Goal: Submit feedback/report problem: Submit feedback/report problem

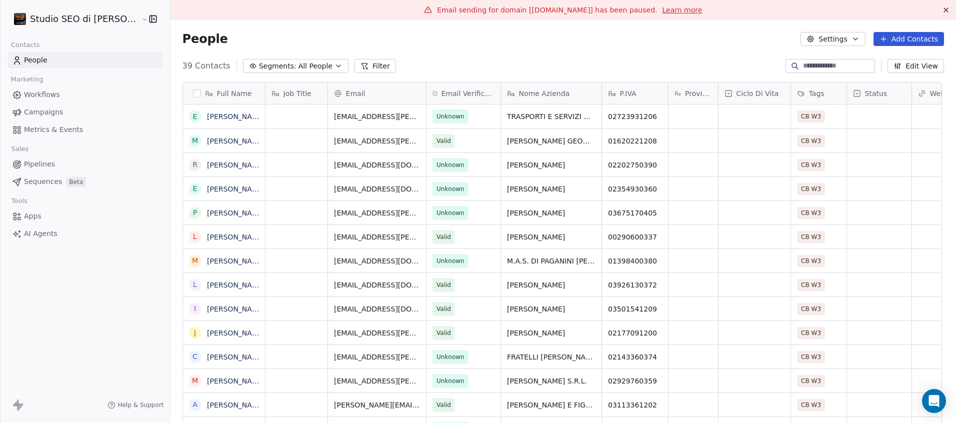
scroll to position [365, 778]
click at [53, 113] on span "Campaigns" at bounding box center [43, 112] width 39 height 11
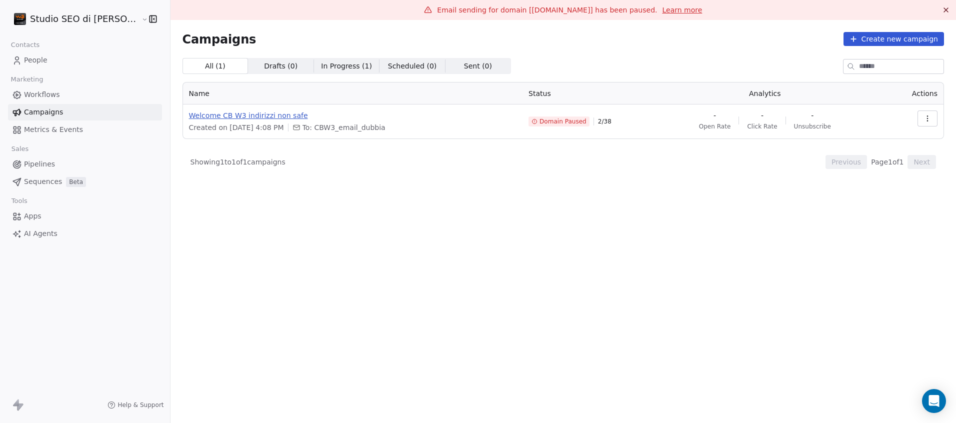
click at [251, 117] on span "Welcome CB W3 indirizzi non safe" at bounding box center [353, 116] width 328 height 10
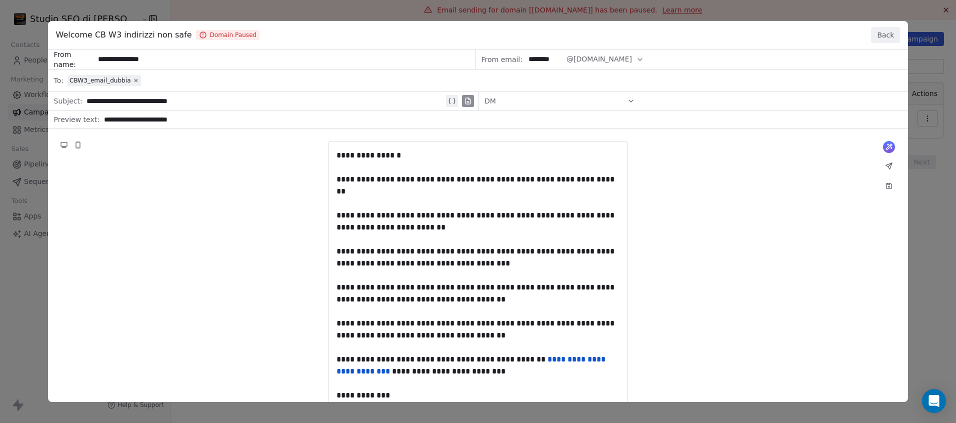
click at [851, 32] on button "Back" at bounding box center [885, 35] width 29 height 16
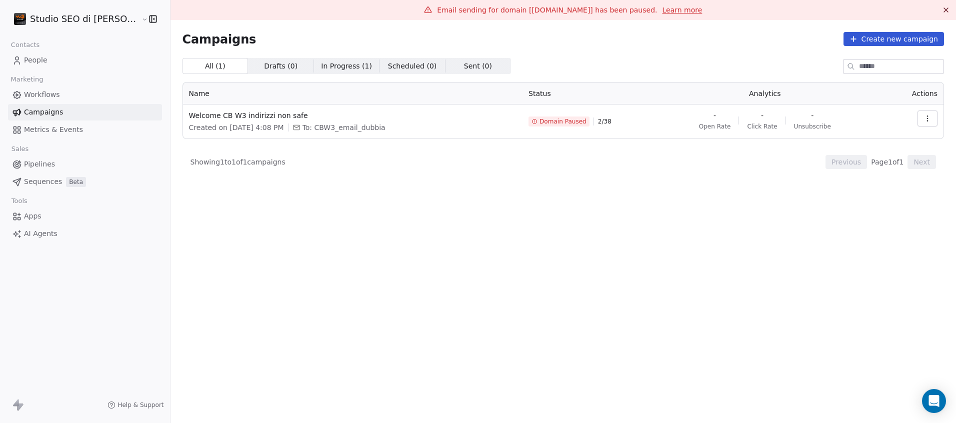
click at [851, 118] on icon "button" at bounding box center [928, 119] width 8 height 8
click at [851, 141] on div "View" at bounding box center [852, 141] width 41 height 16
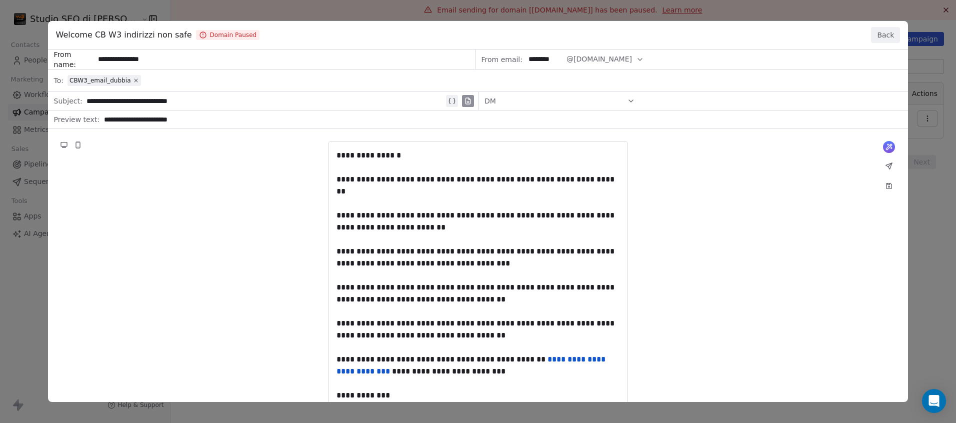
click at [851, 36] on button "Back" at bounding box center [885, 35] width 29 height 16
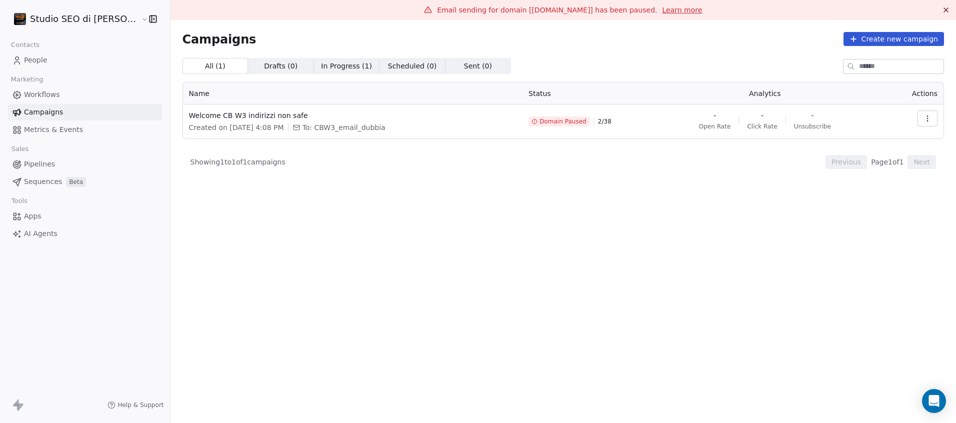
click at [321, 66] on span "In Progress ( 1 )" at bounding box center [346, 66] width 51 height 11
click at [538, 121] on icon at bounding box center [535, 122] width 6 height 6
click at [538, 120] on icon at bounding box center [535, 122] width 6 height 6
click at [670, 10] on link "Learn more" at bounding box center [682, 10] width 40 height 10
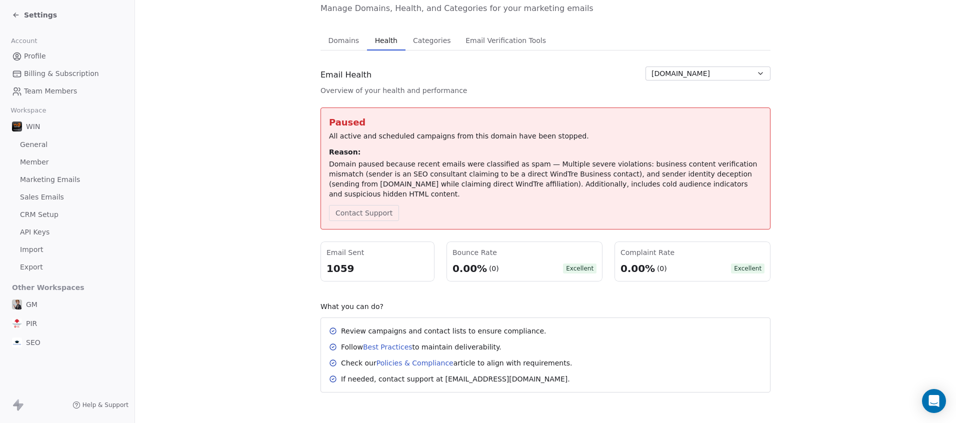
scroll to position [72, 0]
click at [655, 74] on span "[DOMAIN_NAME]" at bounding box center [681, 72] width 59 height 11
click at [605, 79] on html "Settings Account Profile Billing & Subscription Team Members Workspace WIN Gene…" at bounding box center [478, 211] width 956 height 423
click at [480, 37] on section "Marketing Emails Manage Domains, Health, and Categories for your marketing emai…" at bounding box center [545, 185] width 821 height 475
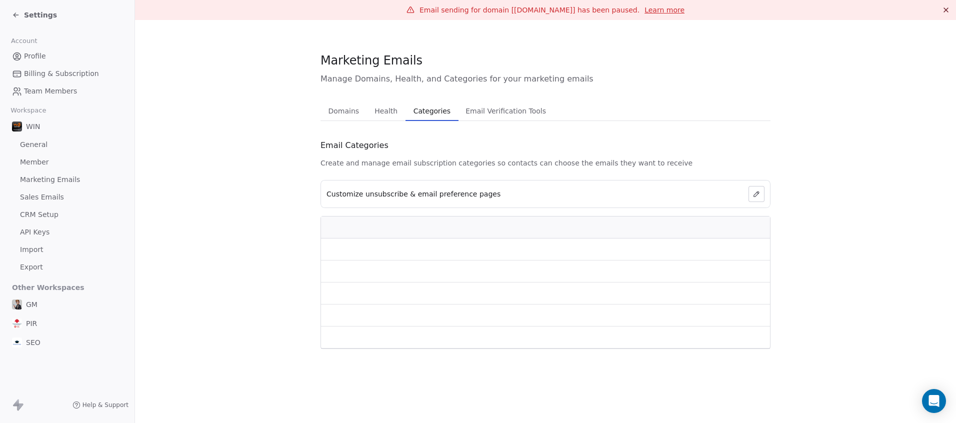
click at [423, 110] on span "Categories" at bounding box center [432, 111] width 45 height 14
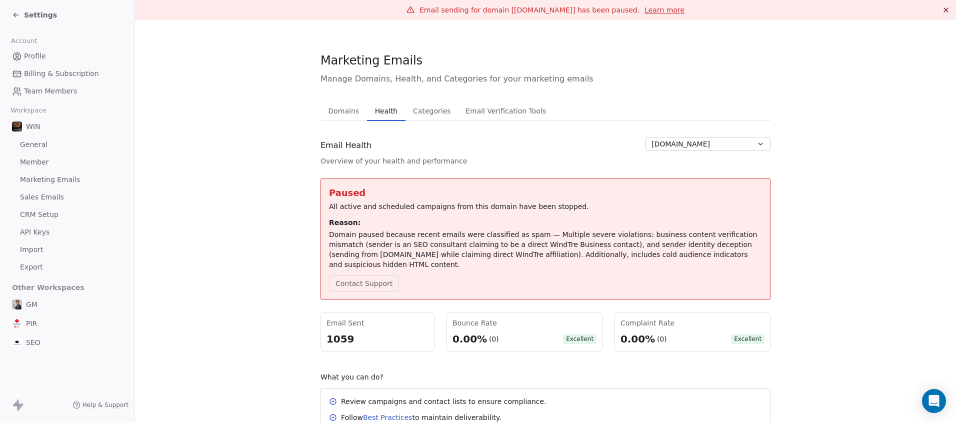
click at [387, 113] on span "Health" at bounding box center [386, 111] width 31 height 14
click at [348, 114] on span "Domains" at bounding box center [344, 111] width 39 height 14
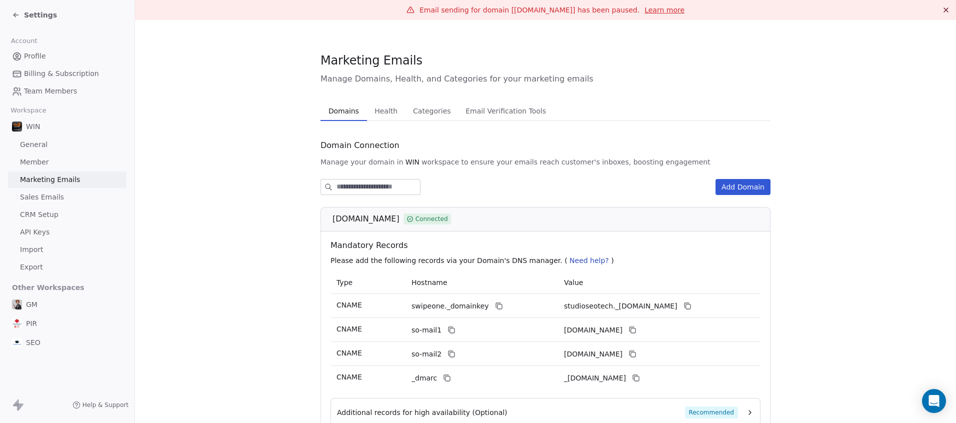
click at [383, 112] on span "Health" at bounding box center [386, 111] width 31 height 14
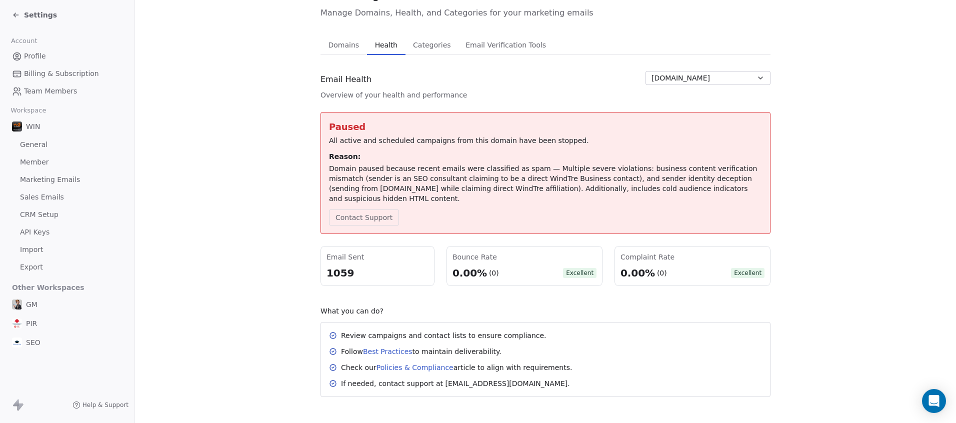
scroll to position [72, 0]
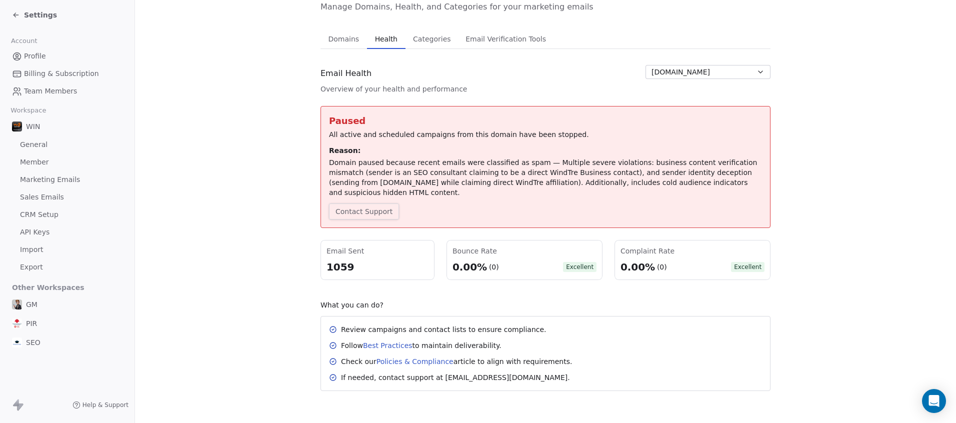
click at [374, 211] on button "Contact Support" at bounding box center [364, 212] width 70 height 16
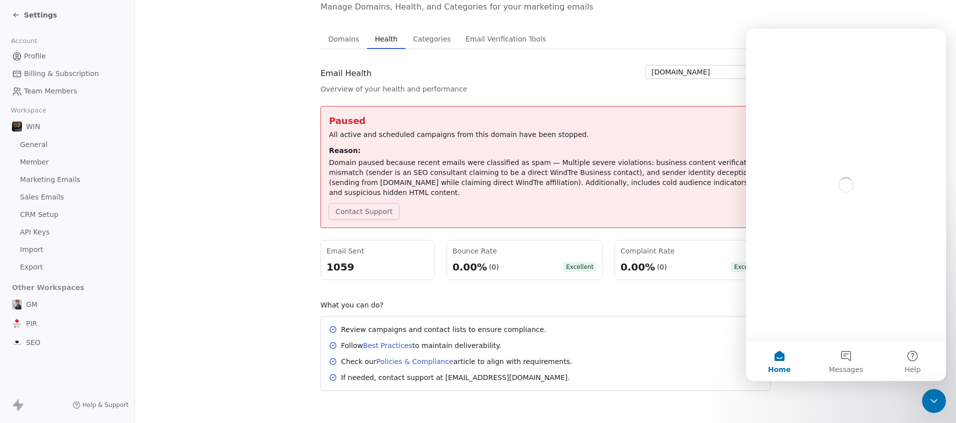
scroll to position [0, 0]
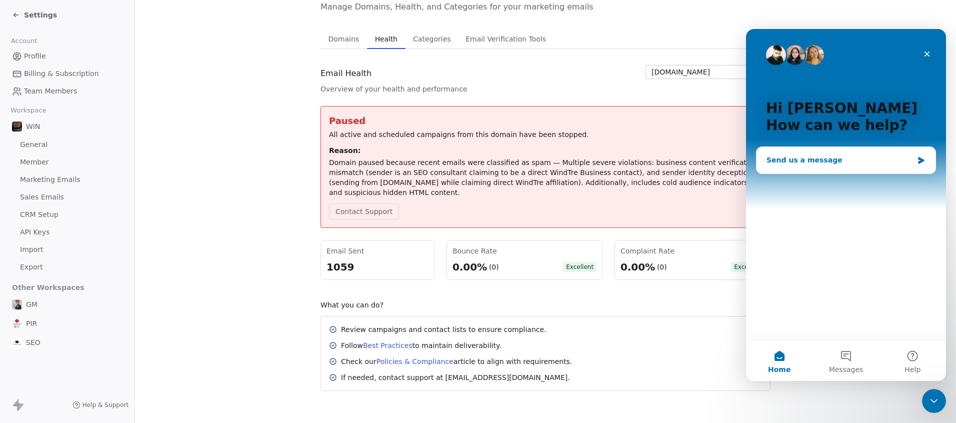
click at [817, 160] on div "Send us a message" at bounding box center [840, 160] width 147 height 11
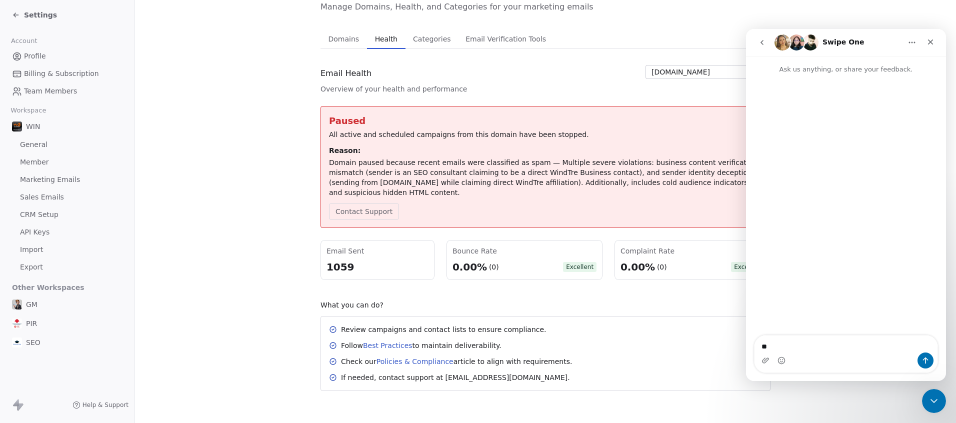
type textarea "*"
type textarea "**********"
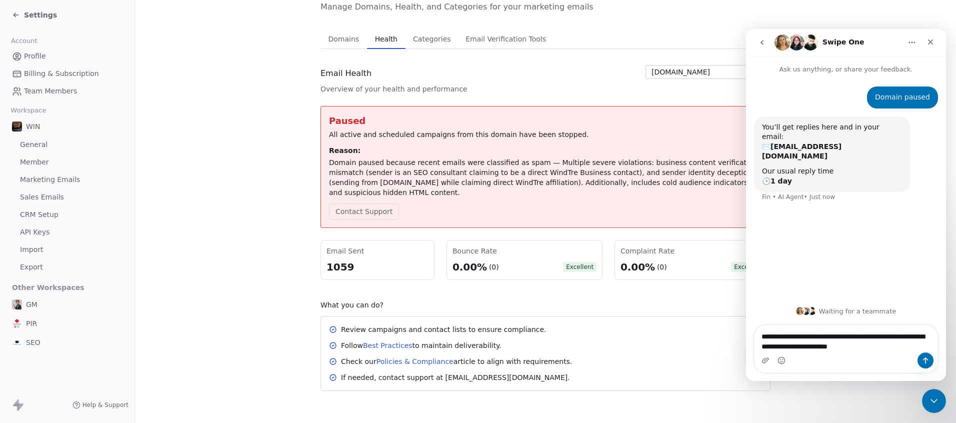
type textarea "**********"
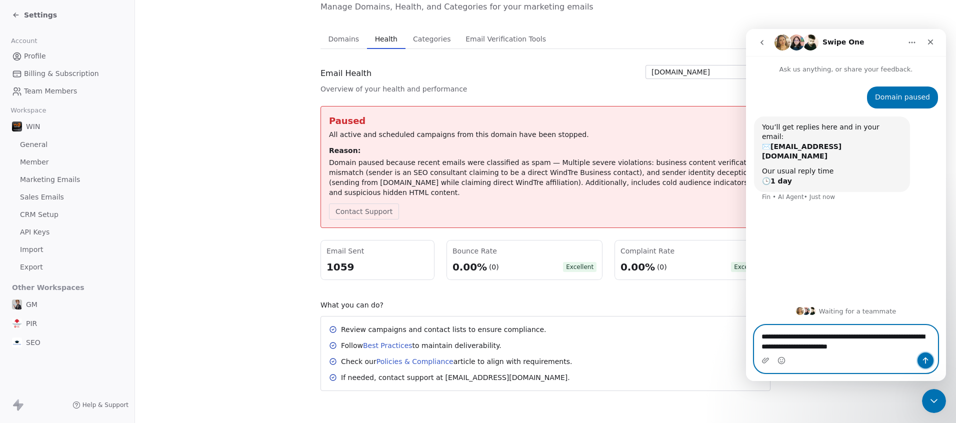
click at [851, 361] on icon "Send a message…" at bounding box center [926, 361] width 8 height 8
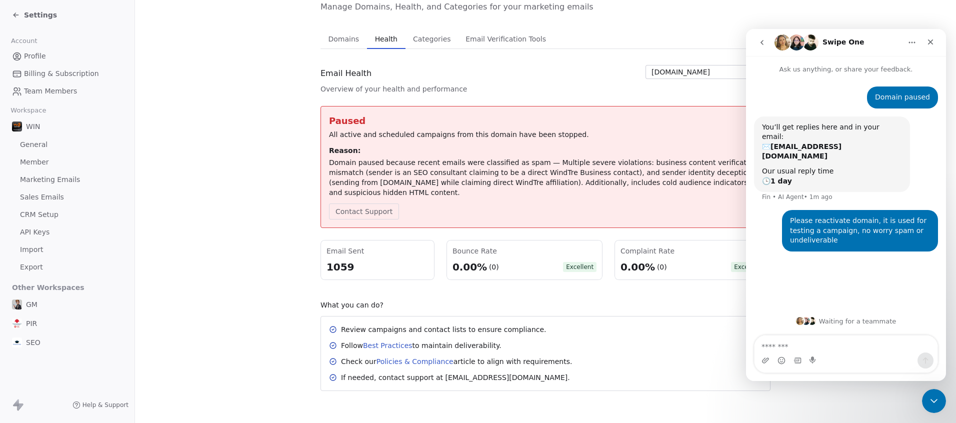
click at [694, 304] on div "What you can do?" at bounding box center [546, 305] width 450 height 10
click at [851, 396] on icon "Close Intercom Messenger" at bounding box center [933, 400] width 12 height 12
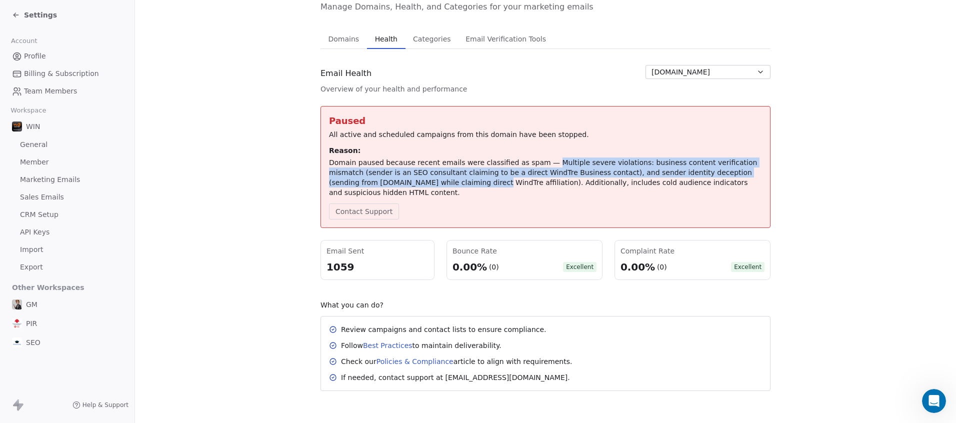
drag, startPoint x: 539, startPoint y: 159, endPoint x: 438, endPoint y: 182, distance: 103.0
click at [438, 182] on div "Domain paused because recent emails were classified as spam — Multiple severe v…" at bounding box center [545, 178] width 433 height 40
click at [33, 15] on span "Settings" at bounding box center [40, 15] width 33 height 10
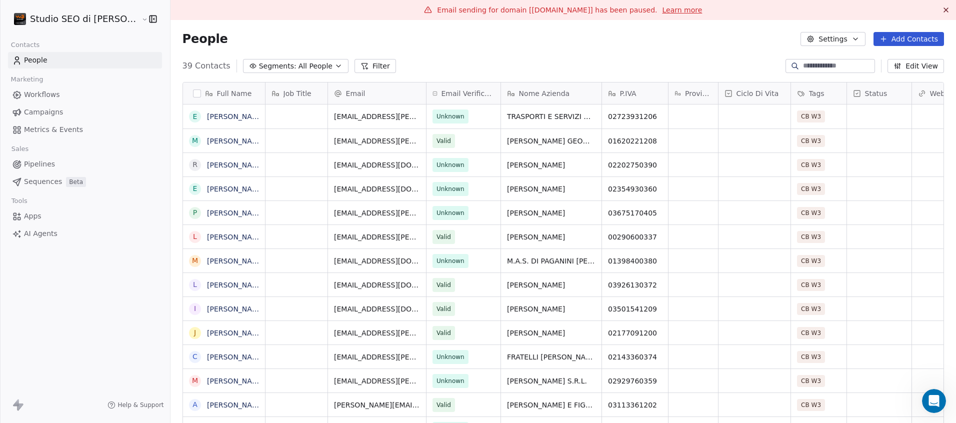
scroll to position [365, 778]
click at [38, 115] on span "Campaigns" at bounding box center [43, 112] width 39 height 11
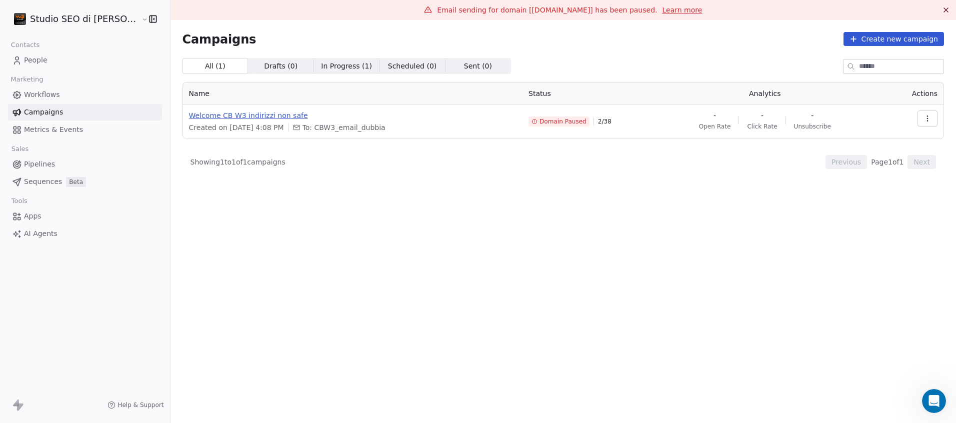
click at [271, 116] on span "Welcome CB W3 indirizzi non safe" at bounding box center [353, 116] width 328 height 10
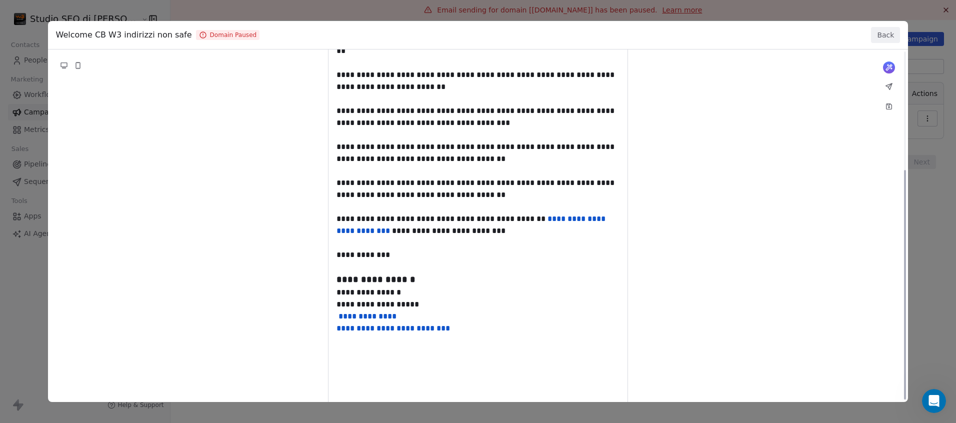
scroll to position [182, 0]
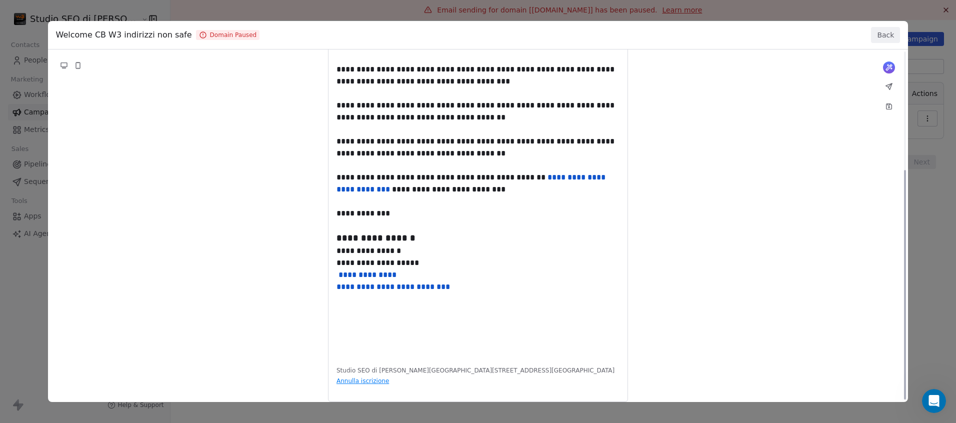
click at [384, 330] on div "**********" at bounding box center [478, 120] width 861 height 507
click at [368, 290] on div "**********" at bounding box center [478, 120] width 861 height 507
click at [851, 37] on button "Back" at bounding box center [885, 35] width 29 height 16
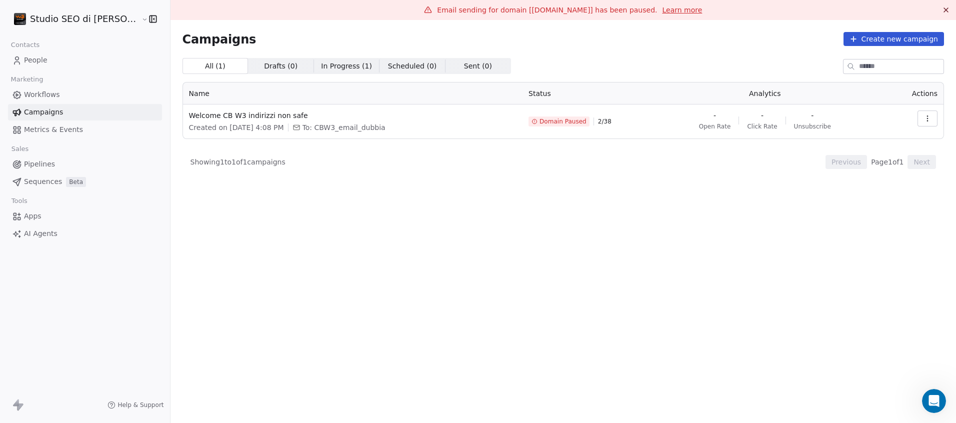
click at [29, 130] on span "Metrics & Events" at bounding box center [53, 130] width 59 height 11
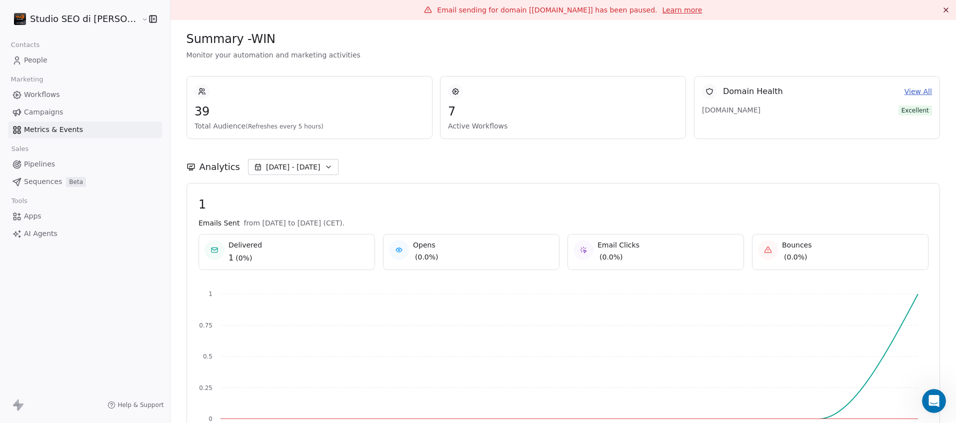
click at [851, 92] on link "View All" at bounding box center [919, 92] width 28 height 11
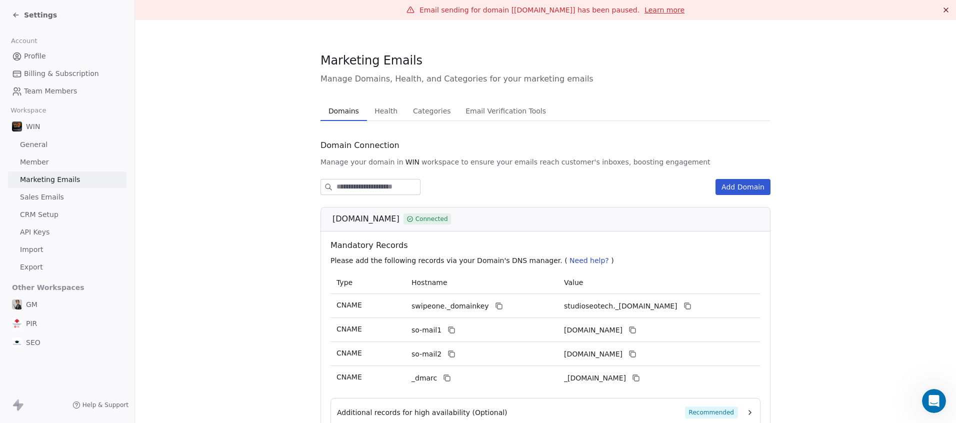
click at [385, 113] on span "Health" at bounding box center [386, 111] width 31 height 14
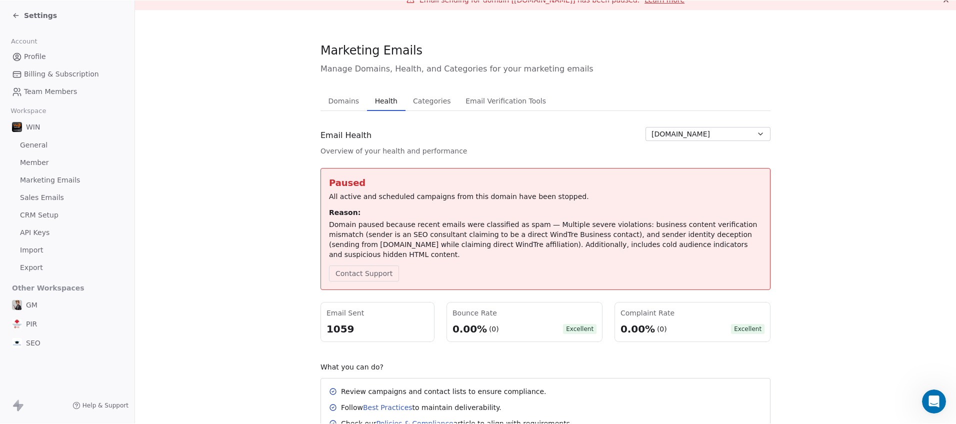
scroll to position [72, 0]
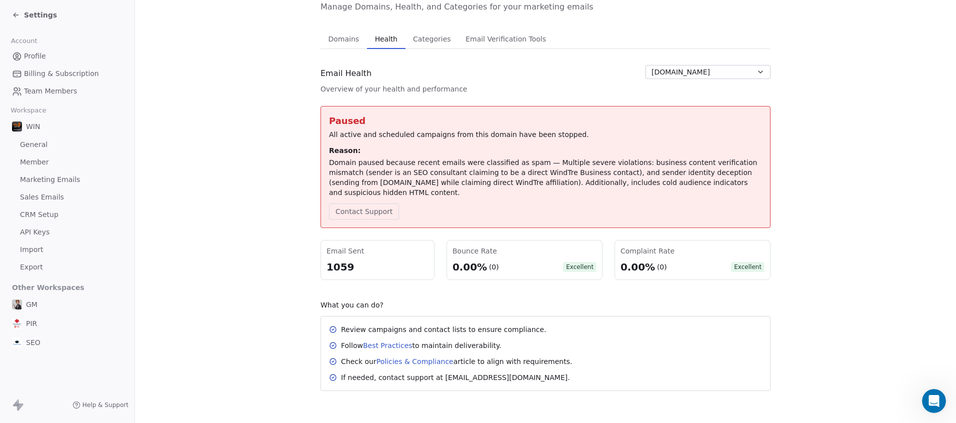
click at [396, 361] on link "Policies & Compliance" at bounding box center [415, 362] width 77 height 8
click at [851, 403] on icon "Open Intercom Messenger" at bounding box center [933, 400] width 17 height 17
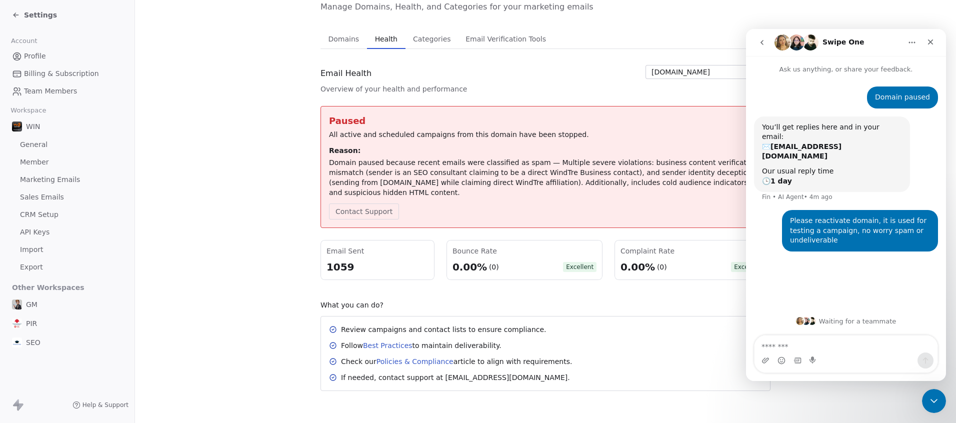
click at [808, 344] on textarea "Message…" at bounding box center [846, 344] width 183 height 17
type textarea "*"
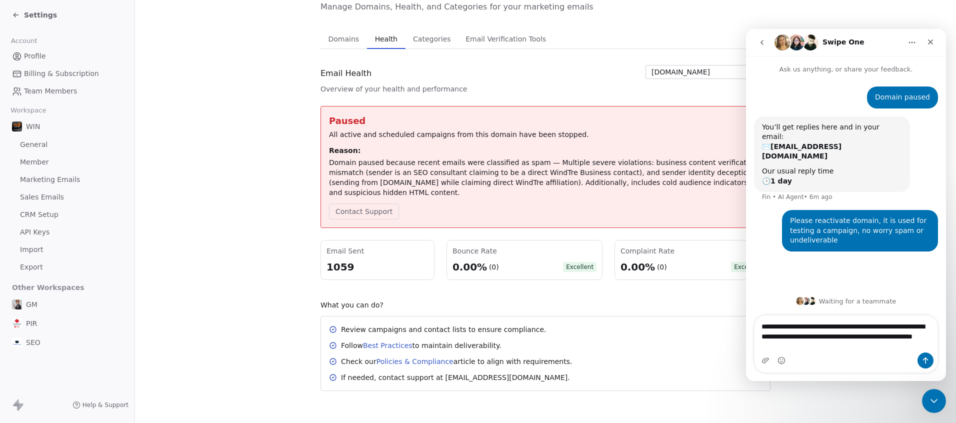
click at [837, 335] on textarea "**********" at bounding box center [846, 334] width 183 height 37
click at [851, 348] on textarea "**********" at bounding box center [846, 334] width 183 height 37
type textarea "**********"
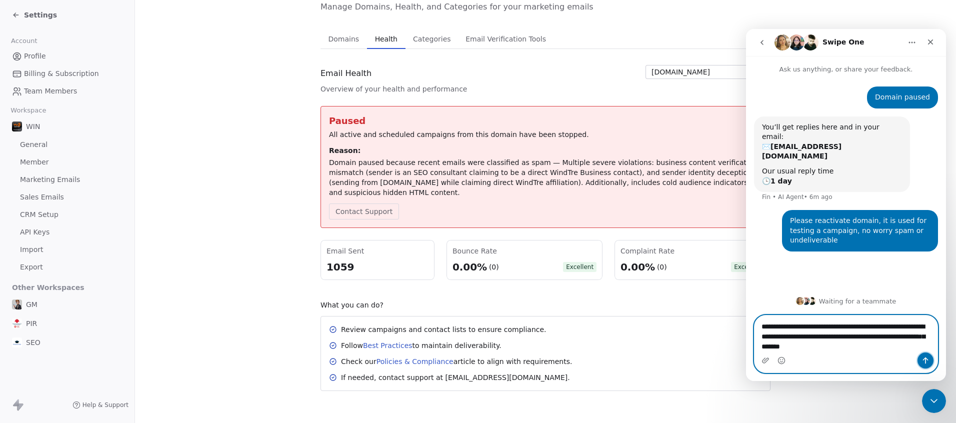
click at [851, 361] on icon "Send a message…" at bounding box center [926, 361] width 8 height 8
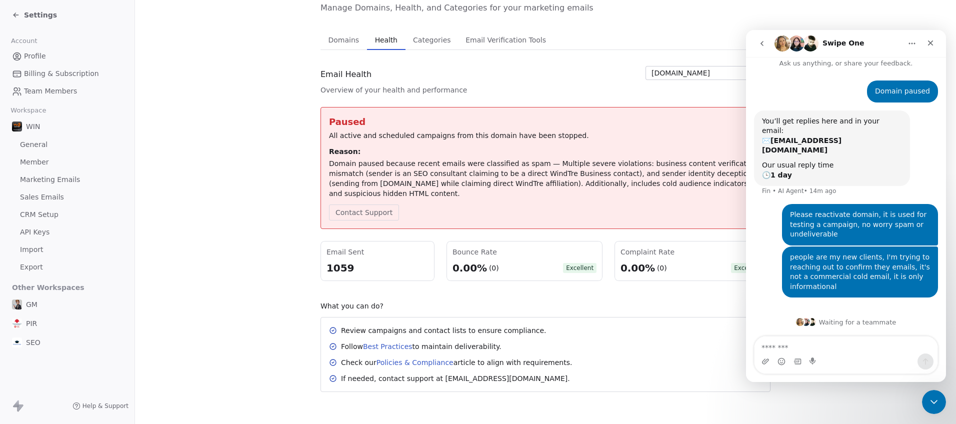
scroll to position [0, 0]
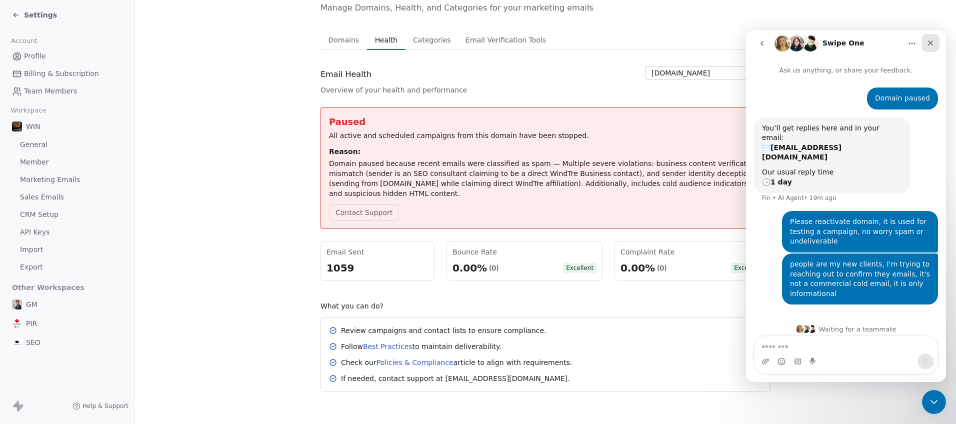
click at [851, 41] on icon "Close" at bounding box center [931, 43] width 8 height 8
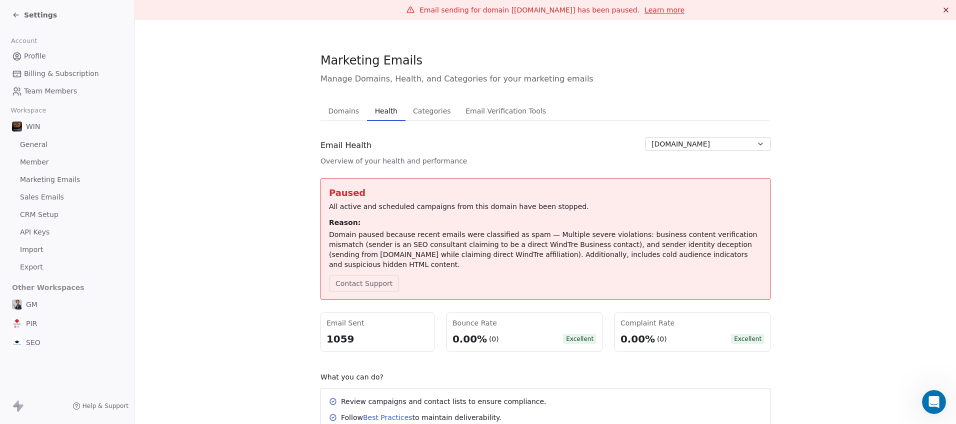
click at [416, 114] on span "Categories" at bounding box center [432, 111] width 46 height 14
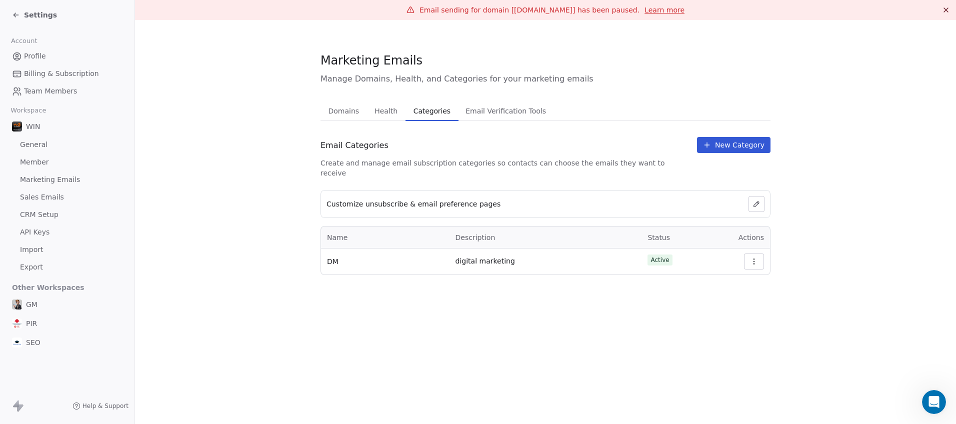
click at [494, 112] on span "Email Verification Tools" at bounding box center [506, 111] width 89 height 14
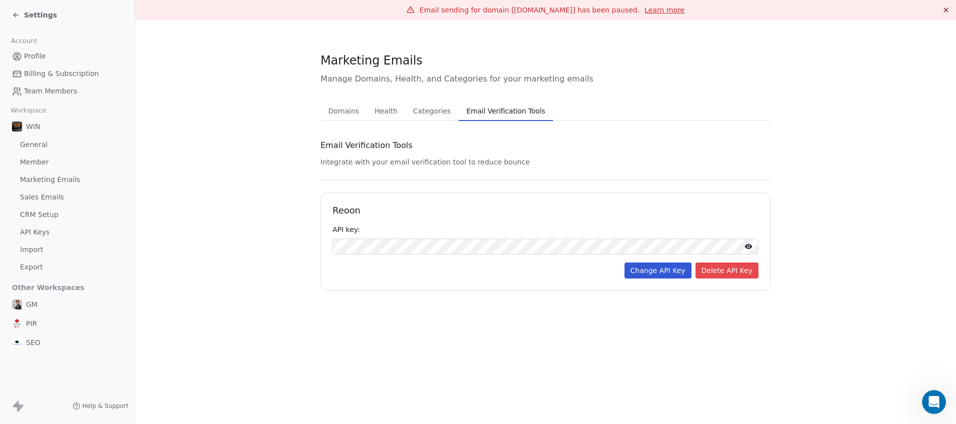
click at [434, 110] on span "Categories" at bounding box center [432, 111] width 46 height 14
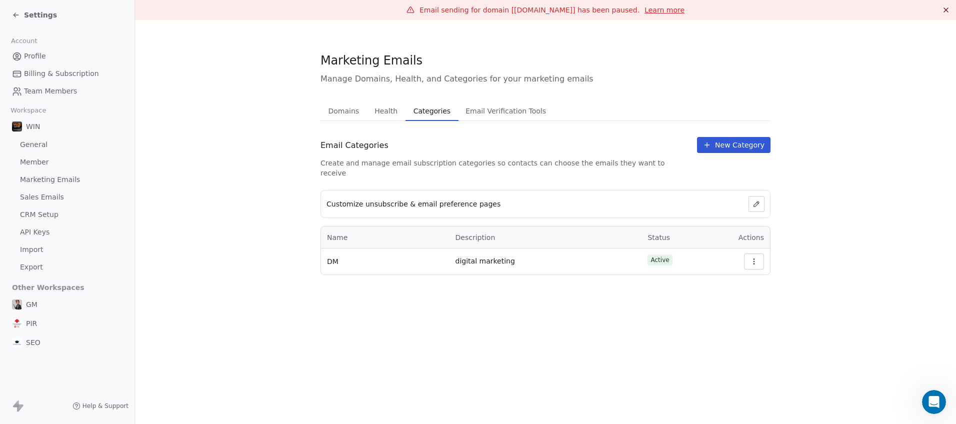
click at [339, 114] on span "Domains" at bounding box center [344, 111] width 39 height 14
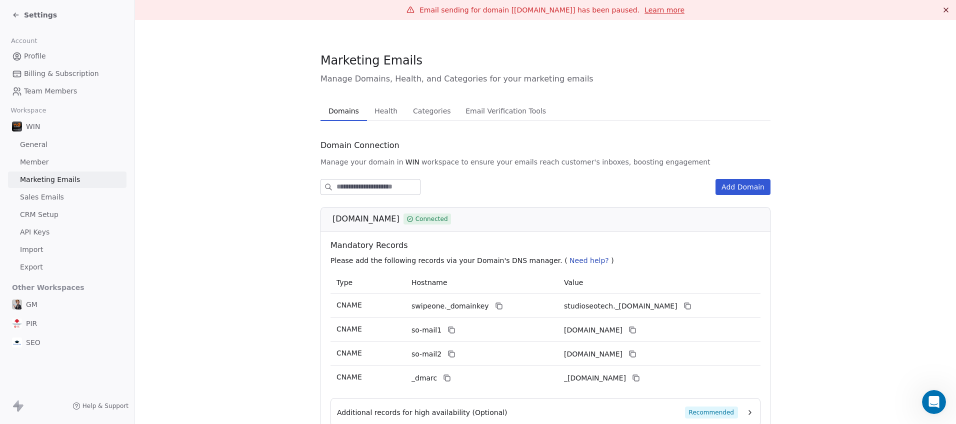
click at [34, 18] on span "Settings" at bounding box center [40, 15] width 33 height 10
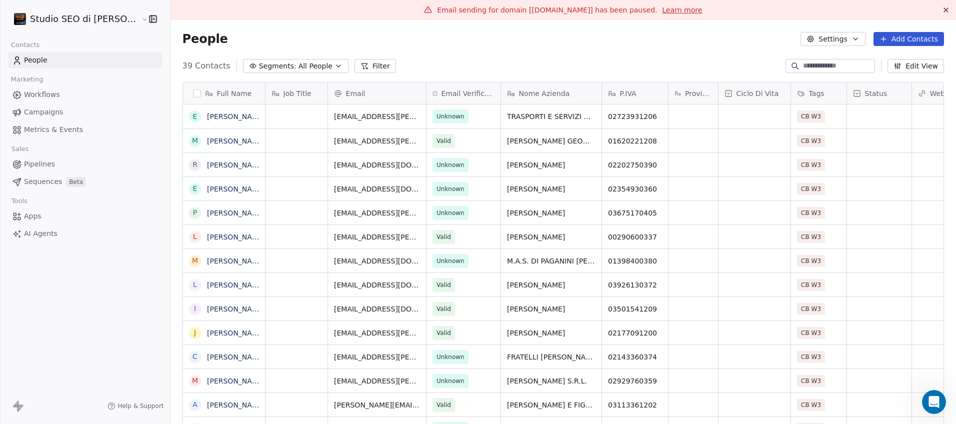
scroll to position [366, 778]
click at [49, 128] on span "Metrics & Events" at bounding box center [53, 130] width 59 height 11
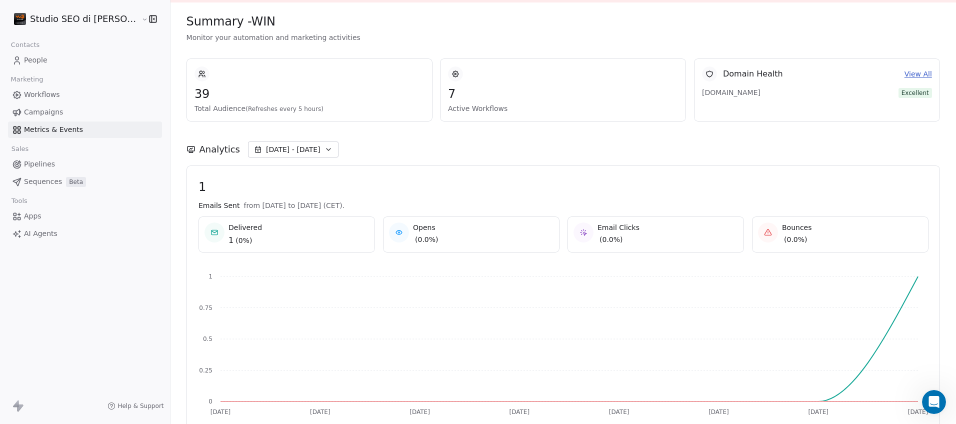
scroll to position [18, 0]
click at [288, 146] on span "[DATE] - [DATE]" at bounding box center [293, 149] width 55 height 10
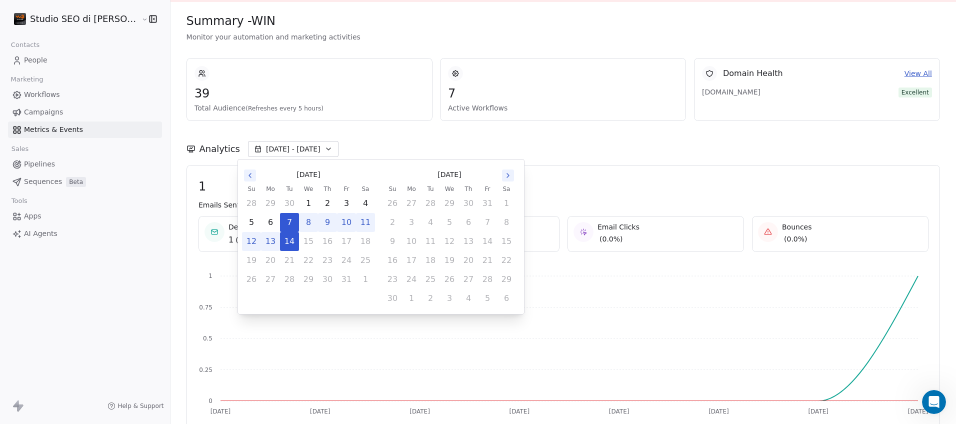
click at [359, 132] on div "Analytics [DATE] - [DATE]" at bounding box center [564, 143] width 754 height 44
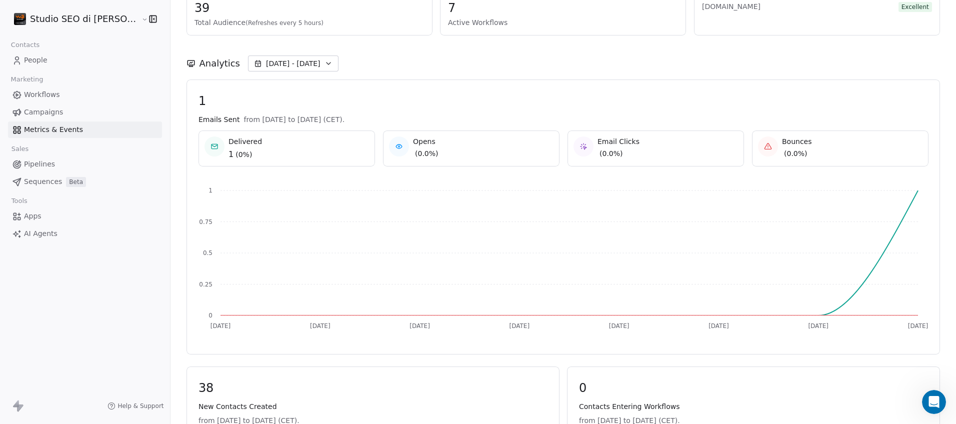
scroll to position [0, 0]
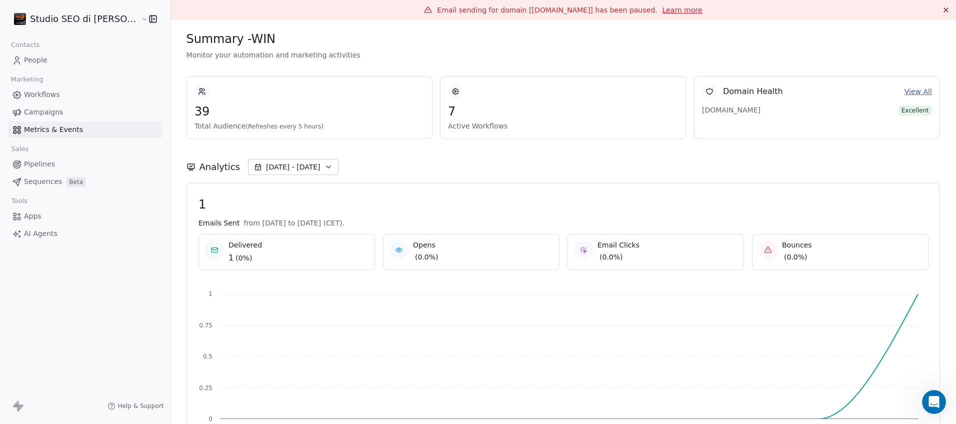
click at [68, 18] on html "Studio SEO di [PERSON_NAME] Contacts People Marketing Workflows Campaigns Metri…" at bounding box center [478, 212] width 956 height 424
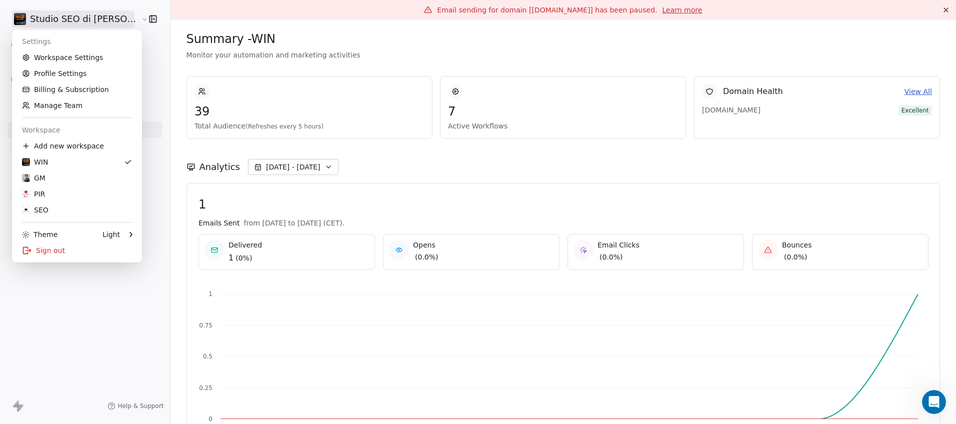
click at [63, 303] on html "Studio SEO di [PERSON_NAME] Contacts People Marketing Workflows Campaigns Metri…" at bounding box center [478, 212] width 956 height 424
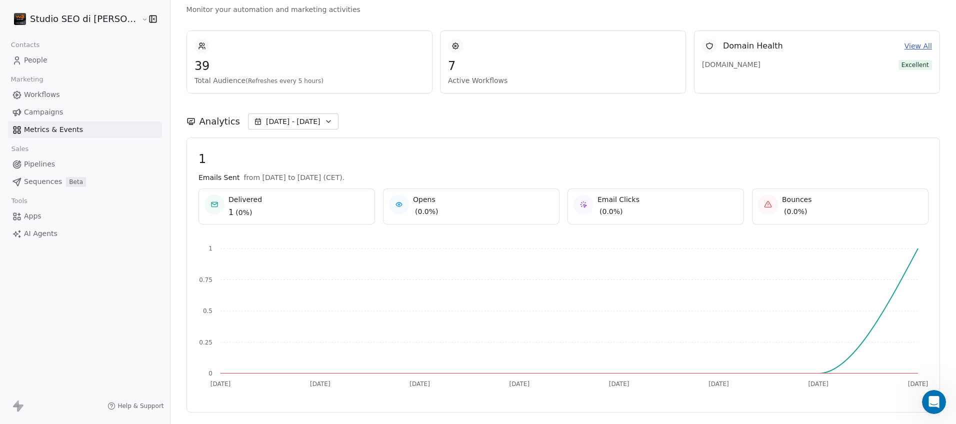
scroll to position [60, 0]
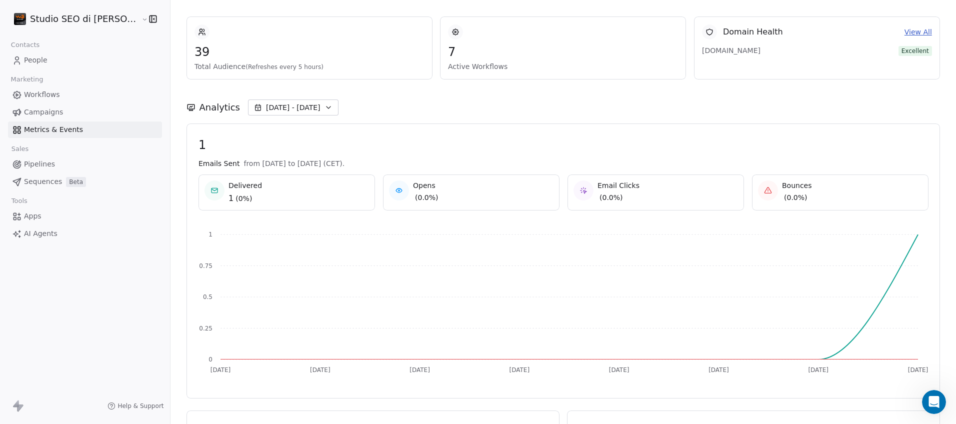
click at [211, 194] on icon at bounding box center [215, 191] width 8 height 8
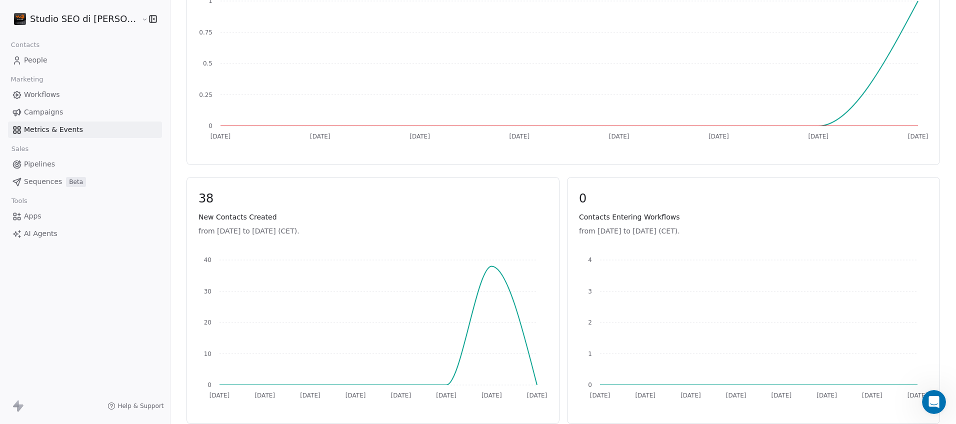
scroll to position [117, 0]
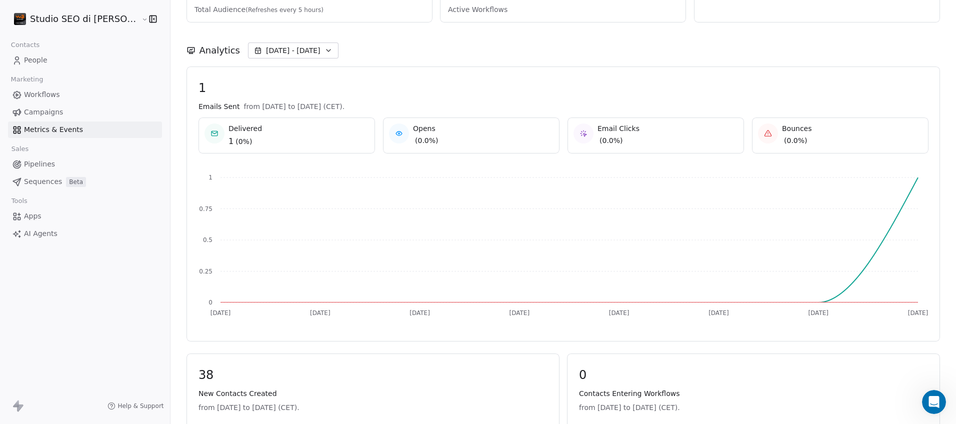
click at [211, 134] on icon at bounding box center [215, 134] width 8 height 8
click at [232, 129] on span "Delivered" at bounding box center [246, 129] width 34 height 10
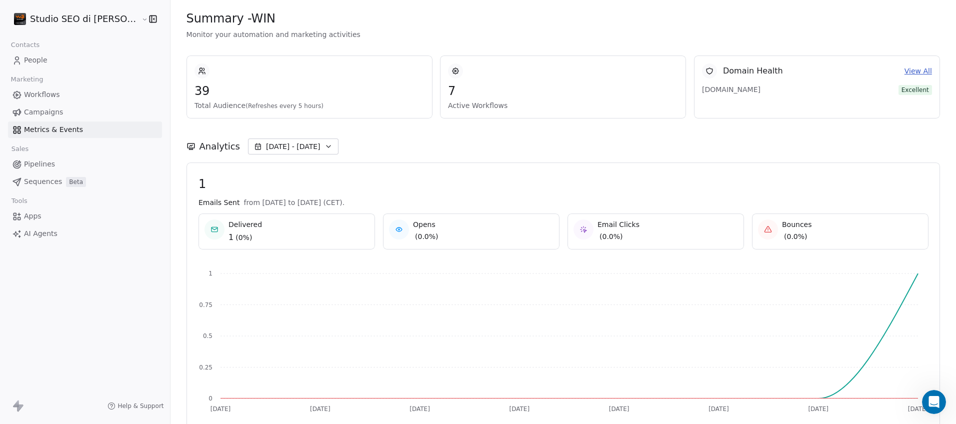
scroll to position [20, 0]
click at [455, 72] on icon at bounding box center [456, 72] width 2 height 2
click at [198, 73] on icon at bounding box center [202, 72] width 8 height 8
click at [851, 73] on link "View All" at bounding box center [919, 72] width 28 height 11
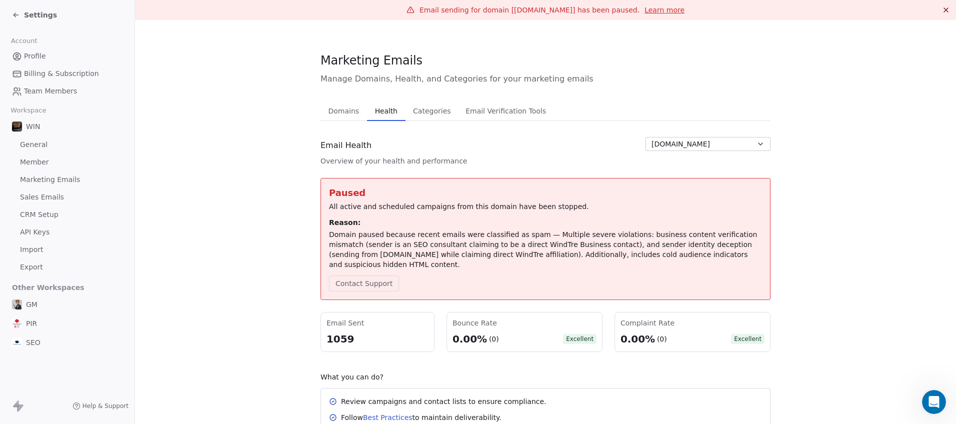
click at [377, 115] on span "Health" at bounding box center [386, 111] width 31 height 14
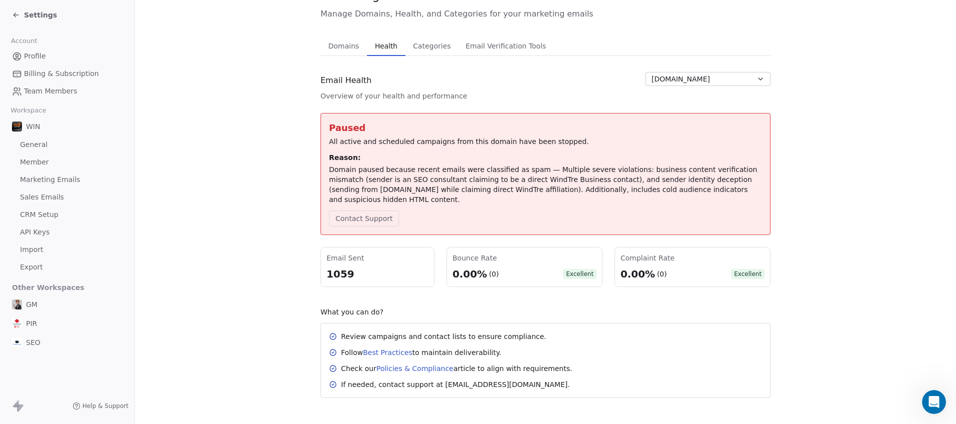
scroll to position [71, 0]
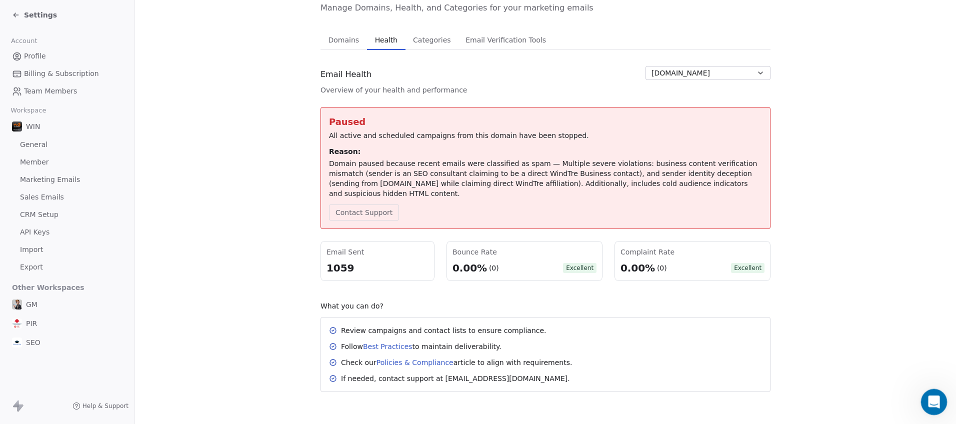
click at [851, 402] on icon "Open Intercom Messenger" at bounding box center [933, 401] width 17 height 17
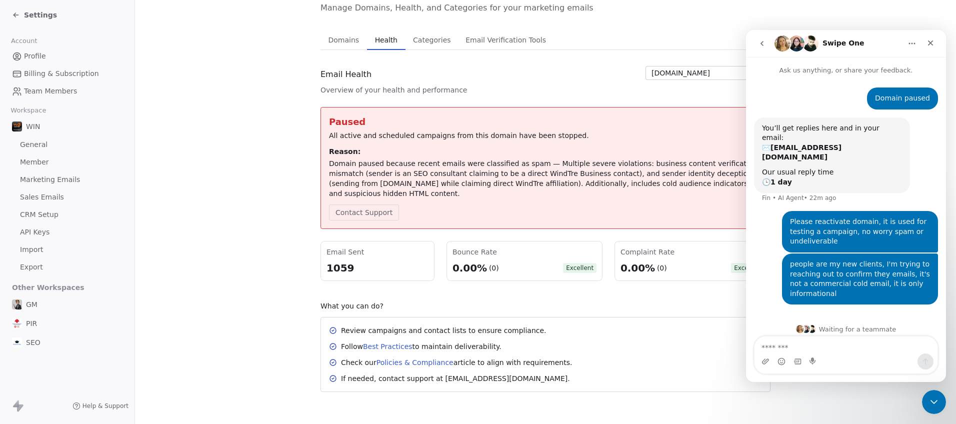
click at [669, 337] on div "Review campaigns and contact lists to ensure compliance. Follow Best Practices …" at bounding box center [545, 355] width 433 height 58
click at [851, 43] on icon "Close" at bounding box center [931, 43] width 8 height 8
